Goal: Book appointment/travel/reservation

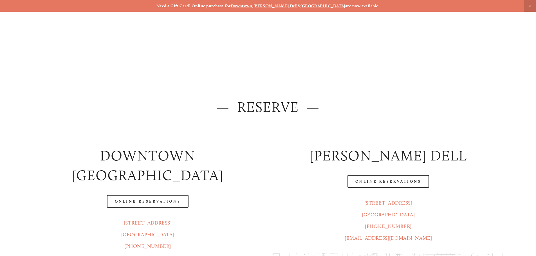
scroll to position [75, 0]
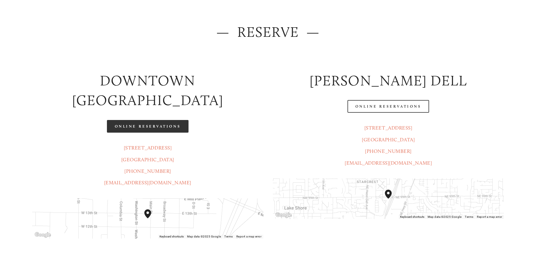
click at [181, 120] on link "Online Reservations" at bounding box center [148, 126] width 82 height 13
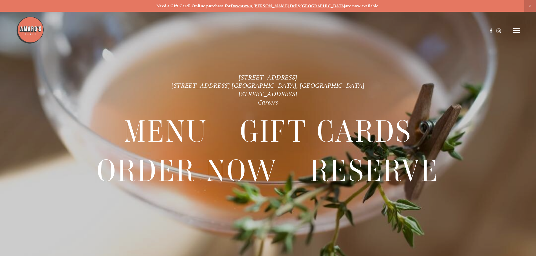
click at [512, 30] on header "Menu Order Now Visit Gallery 0" at bounding box center [268, 30] width 504 height 61
click at [514, 33] on line at bounding box center [516, 33] width 7 height 0
click at [477, 32] on span "Reserve" at bounding box center [475, 30] width 15 height 5
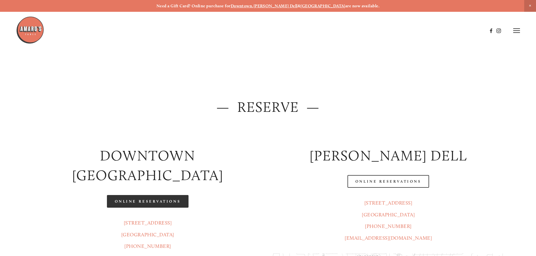
click at [159, 195] on link "Online Reservations" at bounding box center [148, 201] width 82 height 13
